Goal: Find specific page/section: Find specific page/section

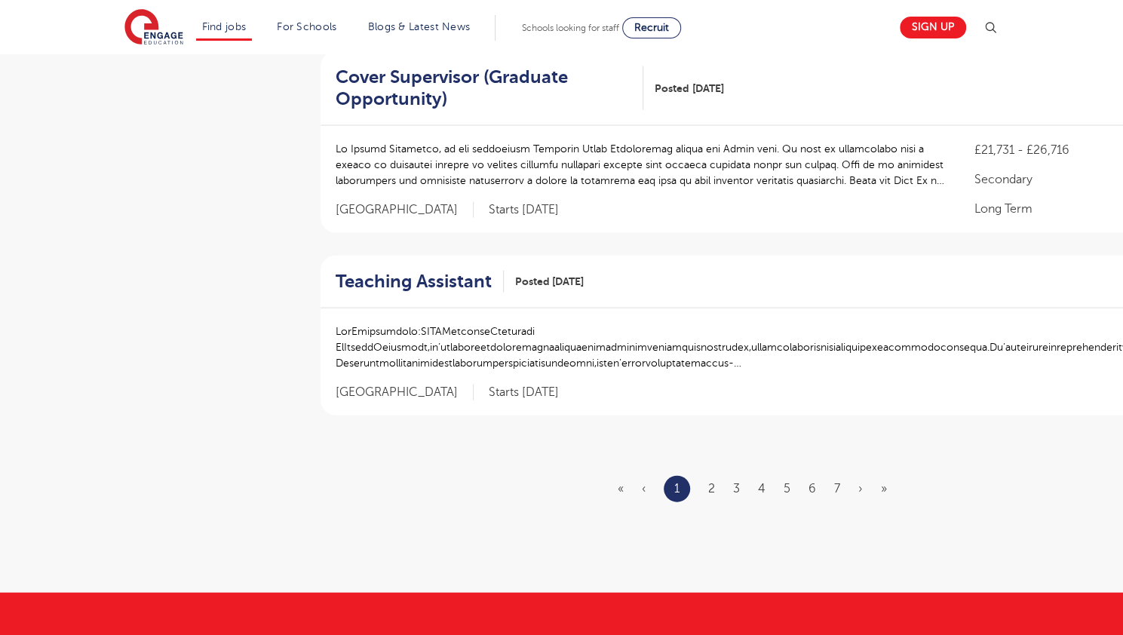
scroll to position [1900, 0]
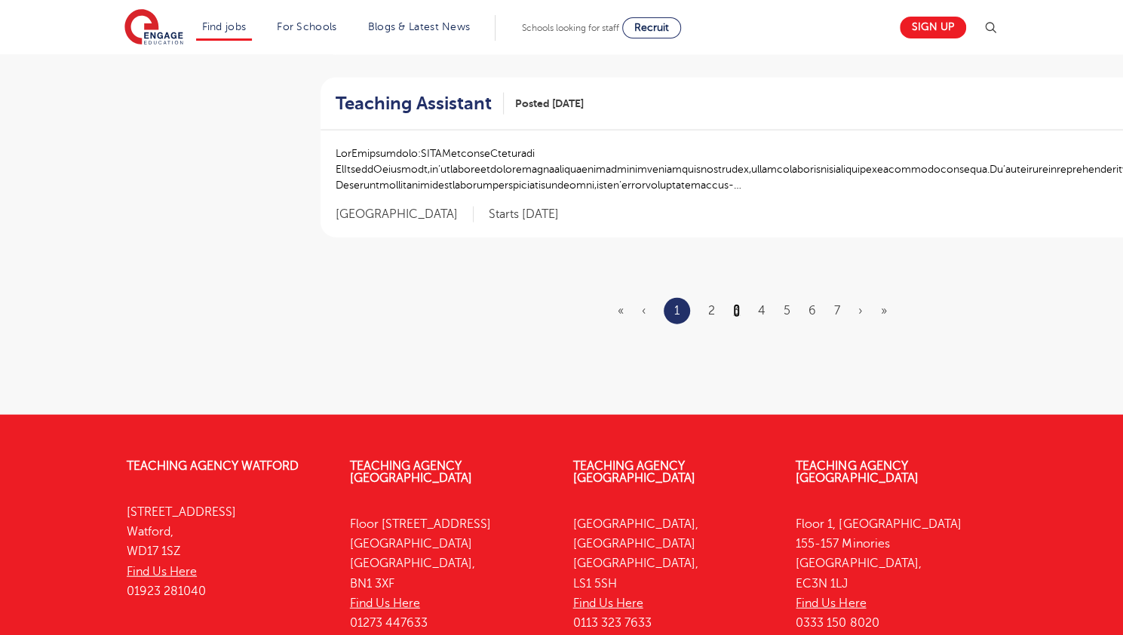
click at [737, 310] on link "3" at bounding box center [736, 311] width 7 height 14
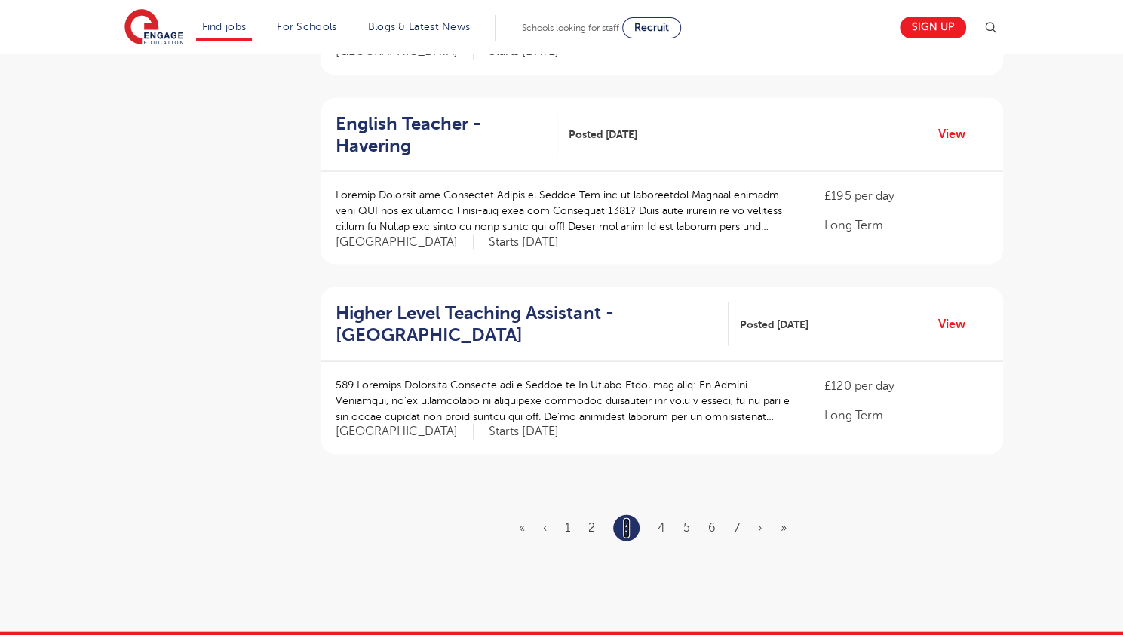
scroll to position [1629, 0]
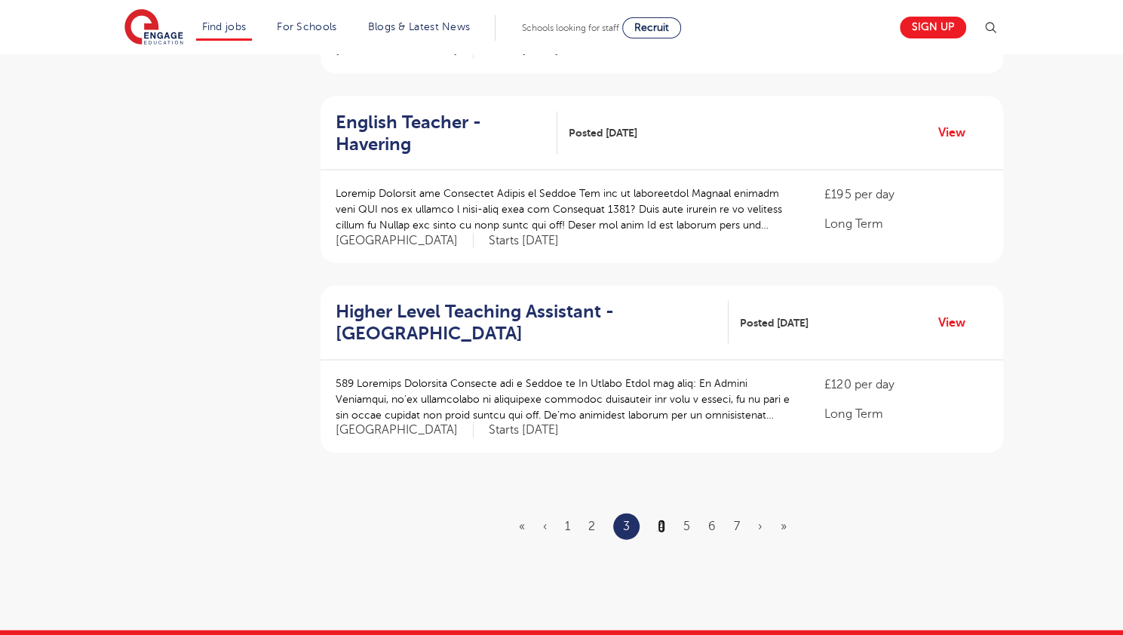
click at [661, 519] on link "4" at bounding box center [662, 526] width 8 height 14
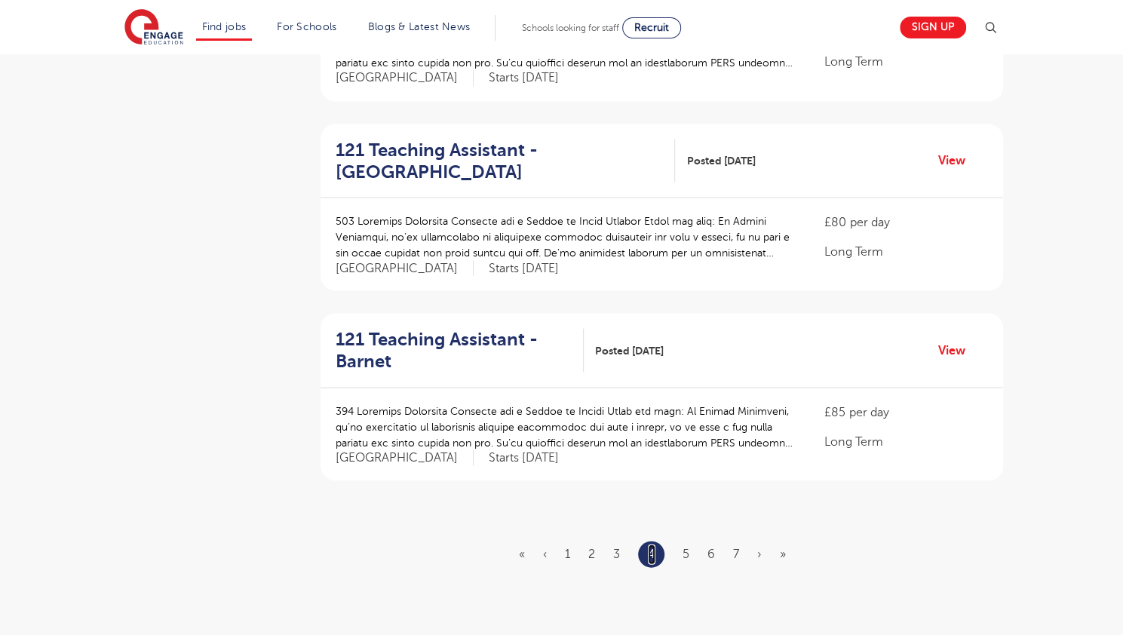
scroll to position [1719, 0]
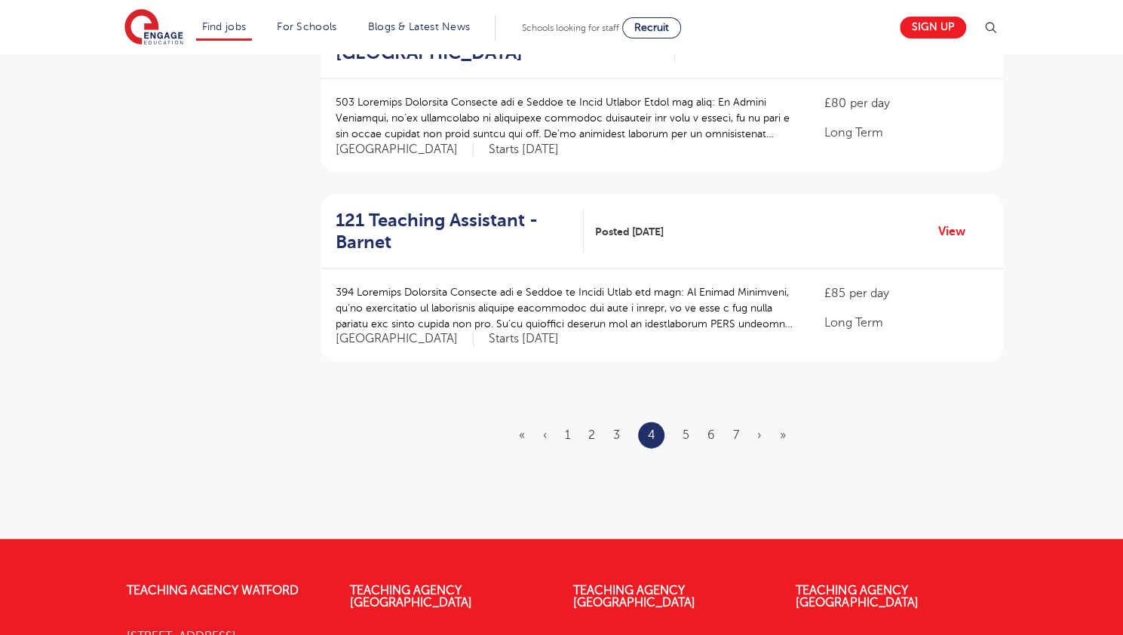
click at [691, 422] on ul "« ‹ 1 2 3 4 5 6 7 › »" at bounding box center [661, 435] width 285 height 26
click at [682, 428] on link "5" at bounding box center [685, 435] width 7 height 14
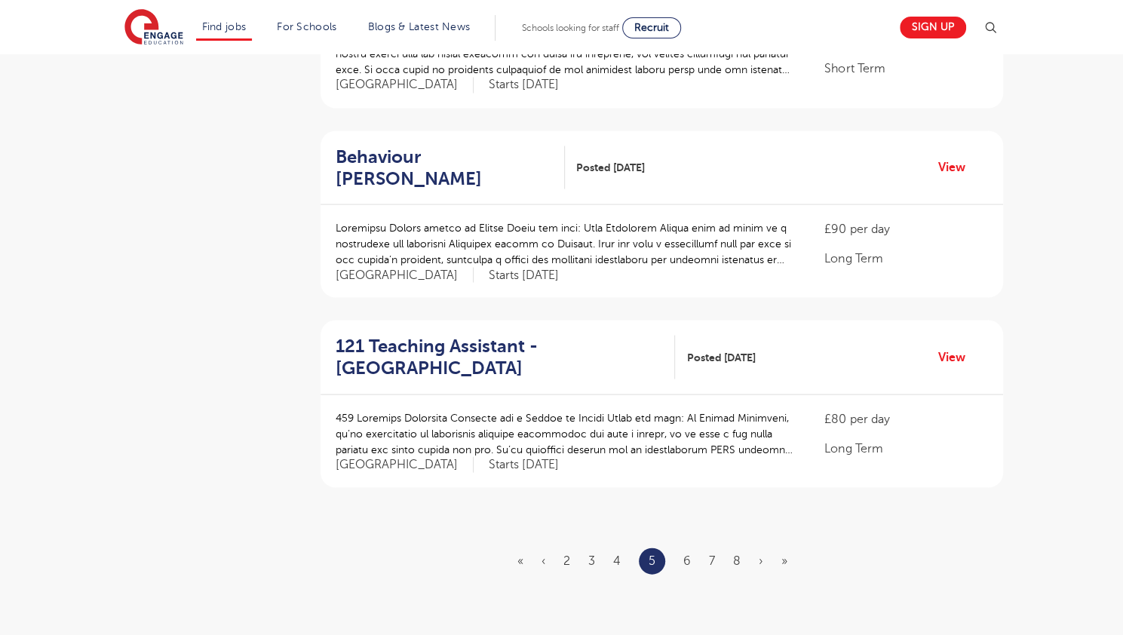
scroll to position [1599, 0]
